Goal: Task Accomplishment & Management: Use online tool/utility

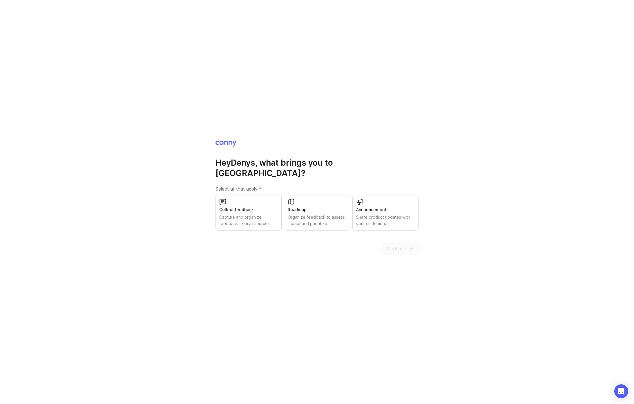
click at [232, 214] on div "Capture and organize feedback from all sources" at bounding box center [248, 220] width 59 height 13
click at [340, 214] on div "Organize feedback to assess impact and prioritize" at bounding box center [317, 220] width 59 height 13
click at [413, 246] on icon "submit" at bounding box center [410, 248] width 5 height 5
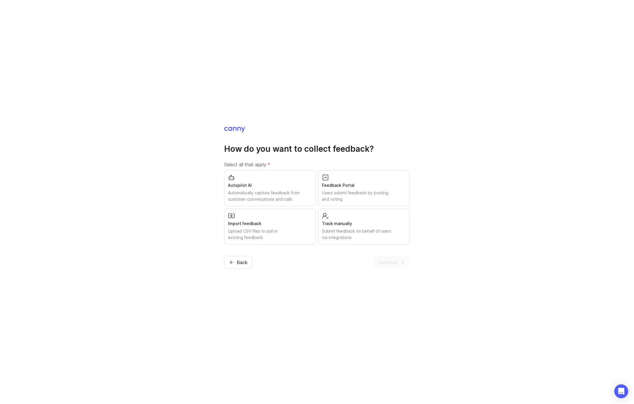
click at [363, 190] on div "Users submit feedback by posting and voting" at bounding box center [364, 196] width 84 height 13
click at [378, 236] on div "Submit feedback on behalf of users via integrations" at bounding box center [364, 234] width 84 height 13
click at [395, 262] on span "Continue" at bounding box center [387, 262] width 19 height 7
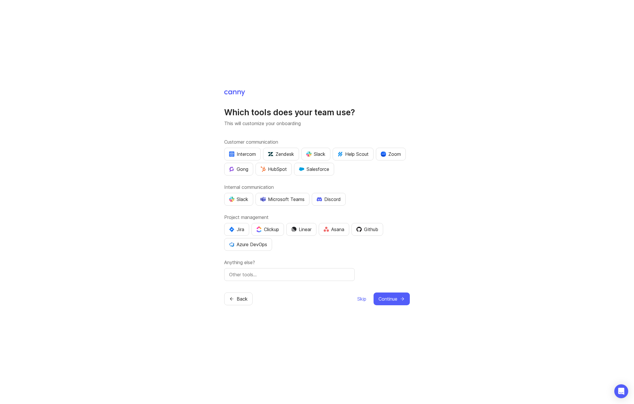
click at [373, 227] on div "Github" at bounding box center [367, 229] width 22 height 7
click at [361, 299] on span "Skip" at bounding box center [361, 299] width 9 height 7
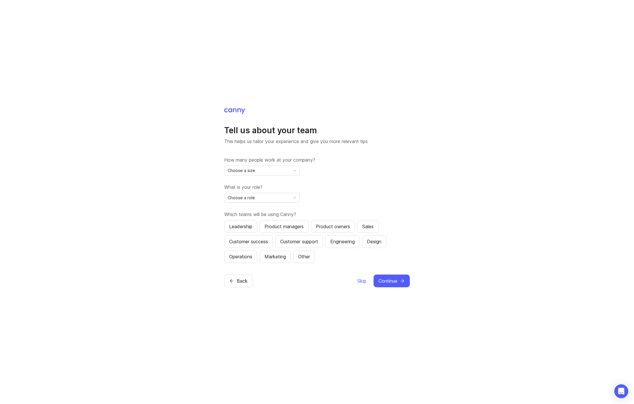
click at [276, 167] on div "Choose a size" at bounding box center [257, 170] width 66 height 9
click at [243, 191] on li "2-10" at bounding box center [261, 192] width 75 height 10
click at [277, 168] on div "2-10" at bounding box center [257, 170] width 66 height 9
click at [236, 181] on li "1" at bounding box center [261, 182] width 75 height 10
click at [242, 171] on div "1" at bounding box center [257, 170] width 66 height 9
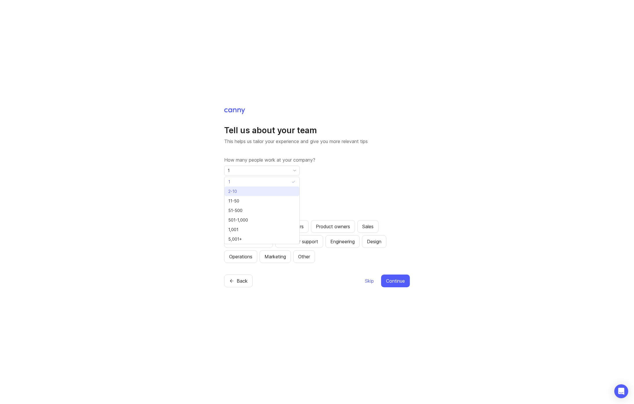
click at [237, 189] on span "2-10" at bounding box center [233, 191] width 11 height 6
click at [294, 197] on icon "toggle icon" at bounding box center [294, 198] width 9 height 5
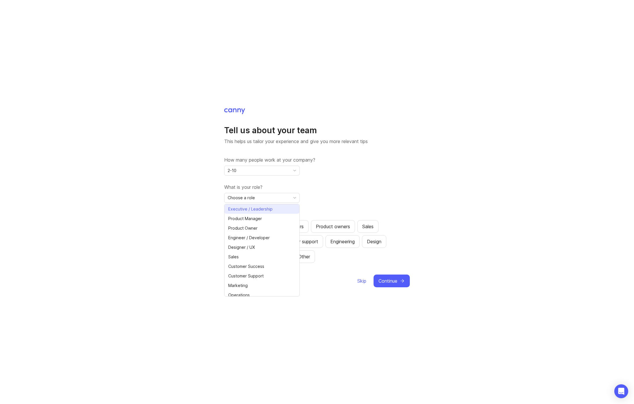
click at [270, 206] on span "Executive / Leadership" at bounding box center [250, 209] width 44 height 6
click at [364, 283] on span "Skip" at bounding box center [361, 281] width 9 height 7
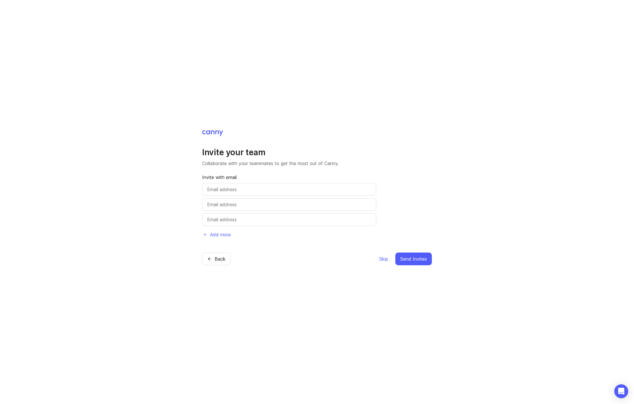
click at [385, 259] on span "Skip" at bounding box center [383, 259] width 9 height 7
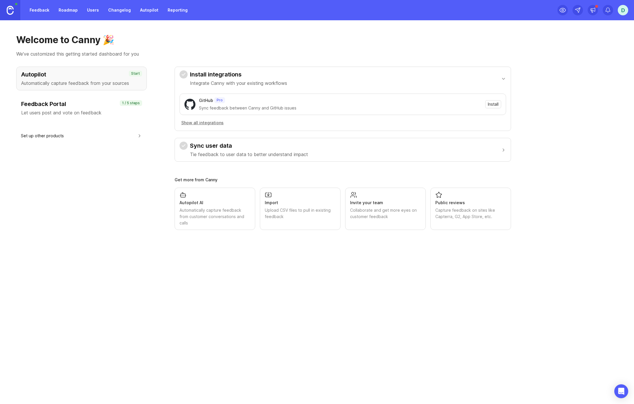
click at [68, 105] on h3 "Feedback Portal" at bounding box center [81, 104] width 121 height 8
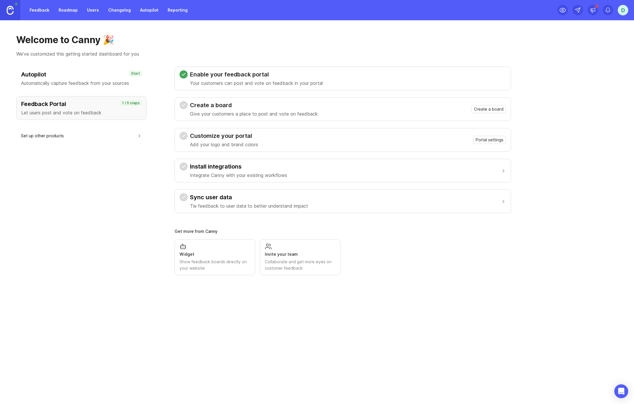
click at [89, 83] on p "Automatically capture feedback from your sources" at bounding box center [81, 83] width 121 height 7
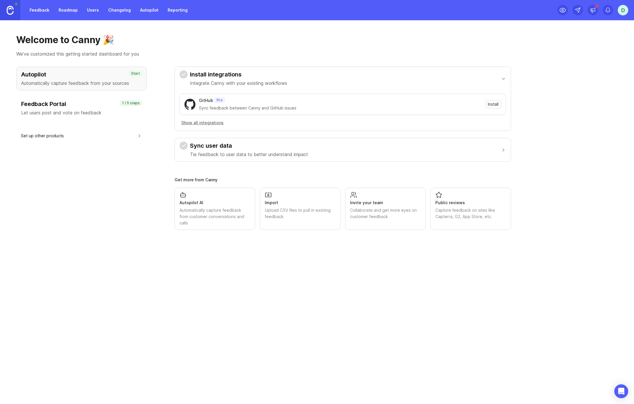
click at [40, 103] on h3 "Feedback Portal" at bounding box center [81, 104] width 121 height 8
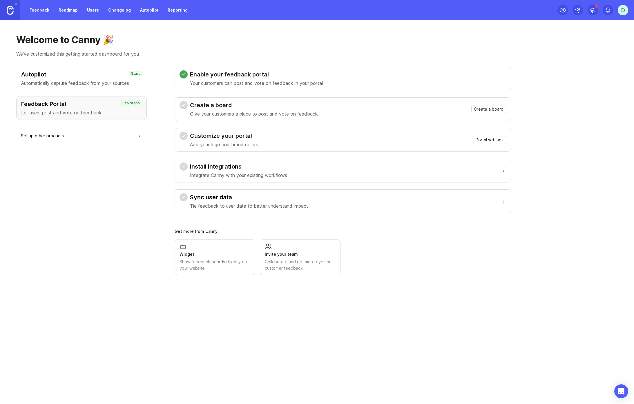
click at [484, 108] on span "Create a board" at bounding box center [489, 109] width 30 height 6
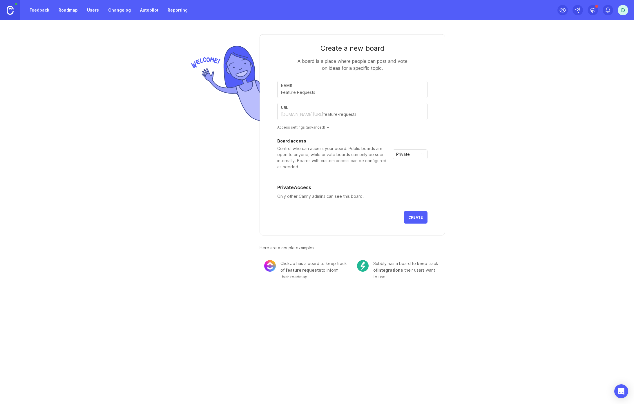
click at [317, 86] on div "Name" at bounding box center [352, 86] width 143 height 4
click at [550, 97] on div "Create a new board A board is a place where people can post and vote on ideas f…" at bounding box center [317, 154] width 634 height 269
click at [417, 150] on div "Private" at bounding box center [405, 154] width 25 height 9
click at [323, 128] on div "Access settings (advanced)" at bounding box center [352, 127] width 150 height 5
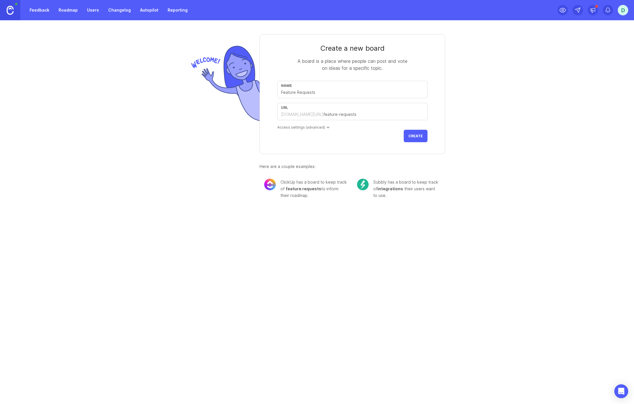
click at [323, 128] on div "Access settings (advanced)" at bounding box center [352, 127] width 150 height 5
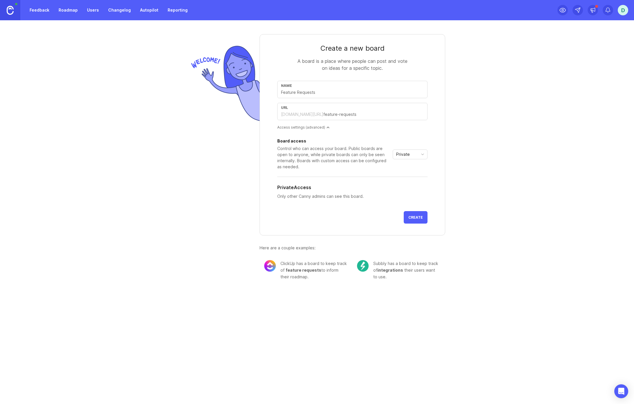
click at [409, 158] on div "Private" at bounding box center [405, 154] width 25 height 9
click at [412, 185] on span "Custom" at bounding box center [405, 185] width 17 height 6
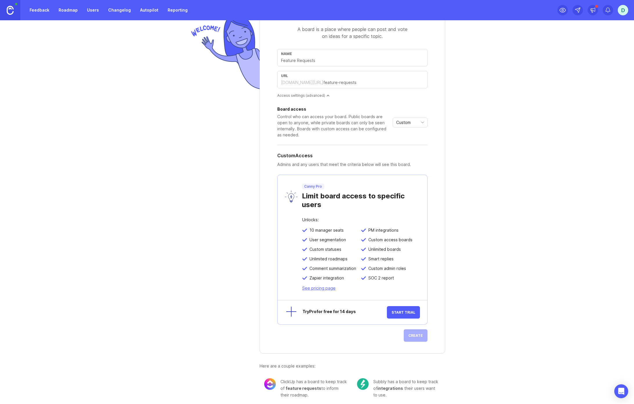
scroll to position [28, 0]
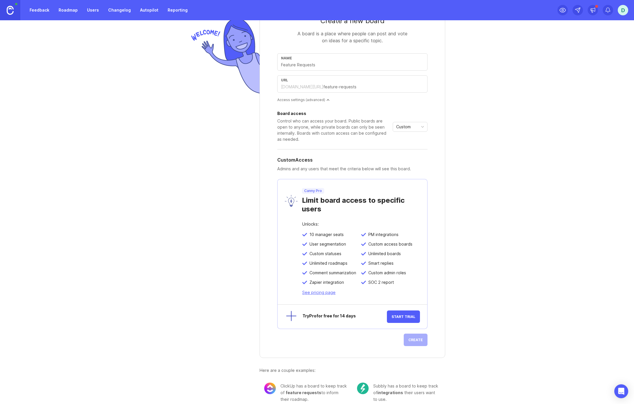
click at [418, 128] on icon "toggle icon" at bounding box center [422, 127] width 9 height 5
click at [409, 146] on li "Public" at bounding box center [408, 148] width 34 height 10
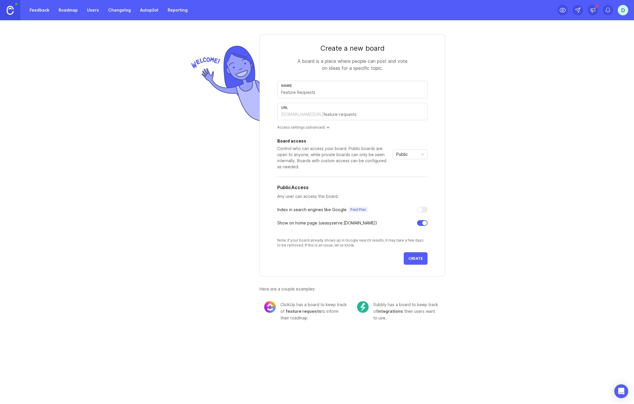
scroll to position [0, 0]
click at [311, 92] on input "text" at bounding box center [352, 92] width 143 height 6
click at [482, 106] on div "Create a new board A board is a place where people can post and vote on ideas f…" at bounding box center [317, 175] width 634 height 311
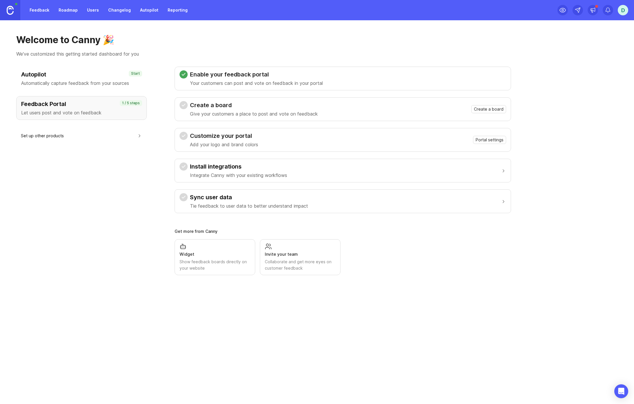
click at [77, 193] on div "Autopilot Automatically capture feedback from your sources Start Feedback Porta…" at bounding box center [81, 171] width 130 height 209
